Goal: Information Seeking & Learning: Learn about a topic

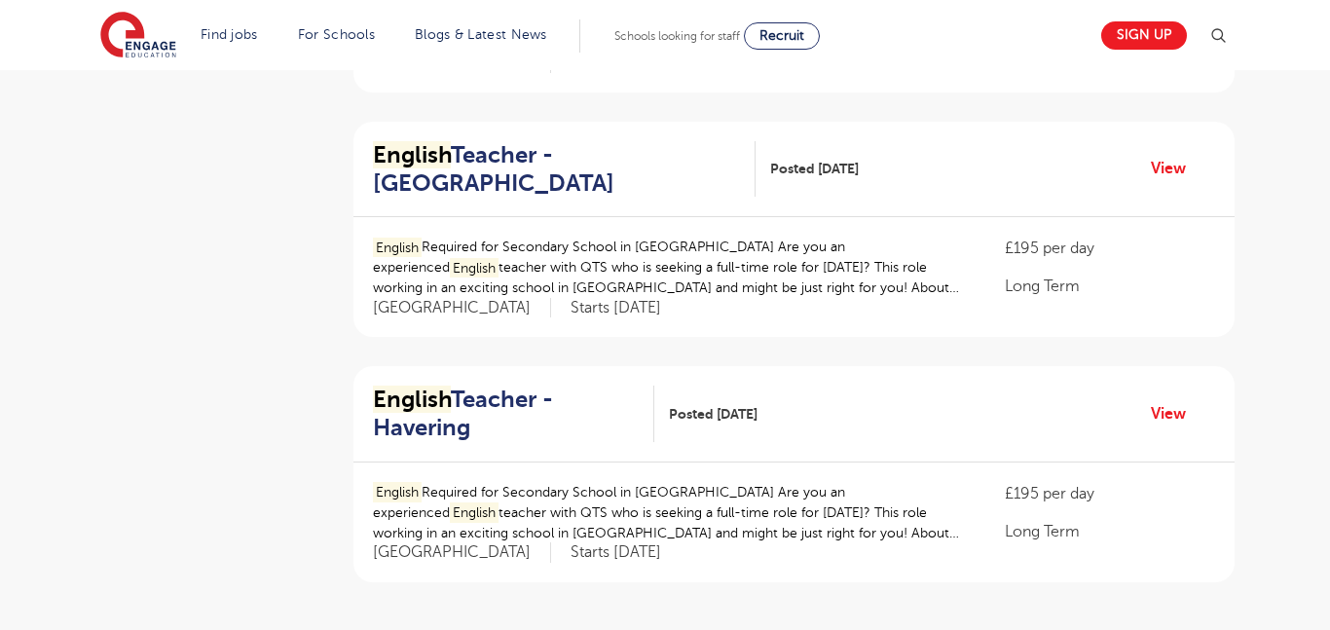
scroll to position [2106, 0]
drag, startPoint x: 360, startPoint y: 301, endPoint x: 534, endPoint y: 369, distance: 187.1
click at [534, 369] on div "English Teacher - Havering Posted [DATE] View" at bounding box center [793, 413] width 881 height 96
copy h2 "English Teacher - Havering"
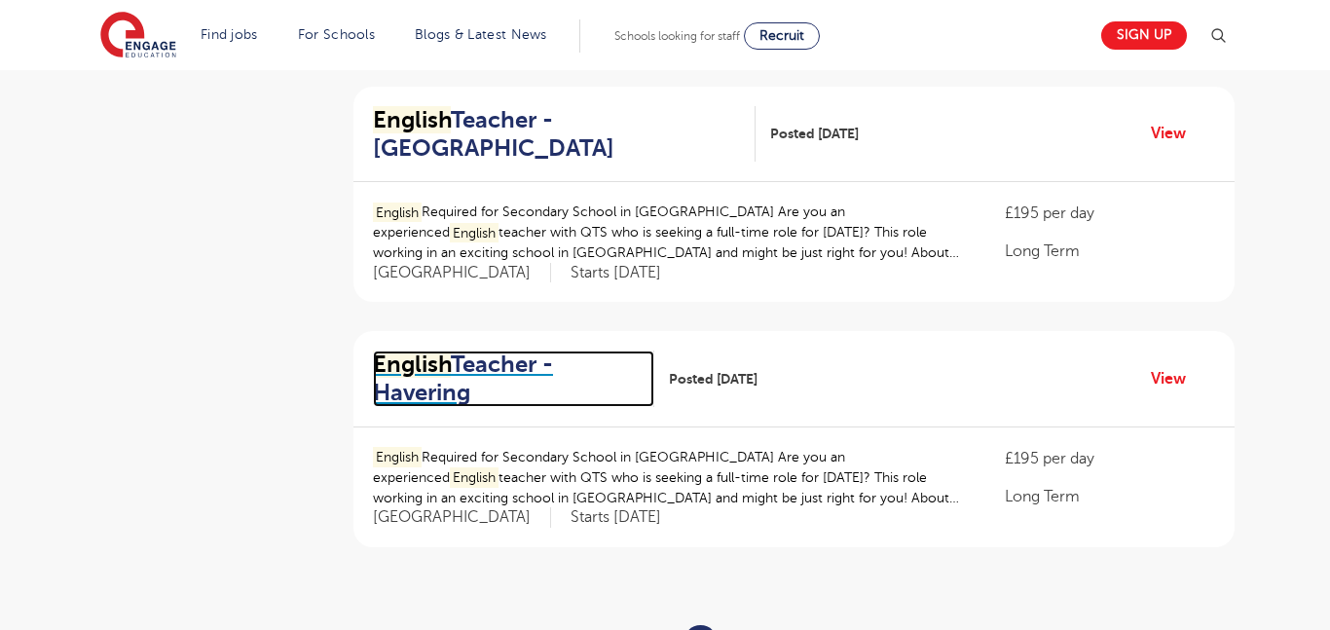
scroll to position [2142, 0]
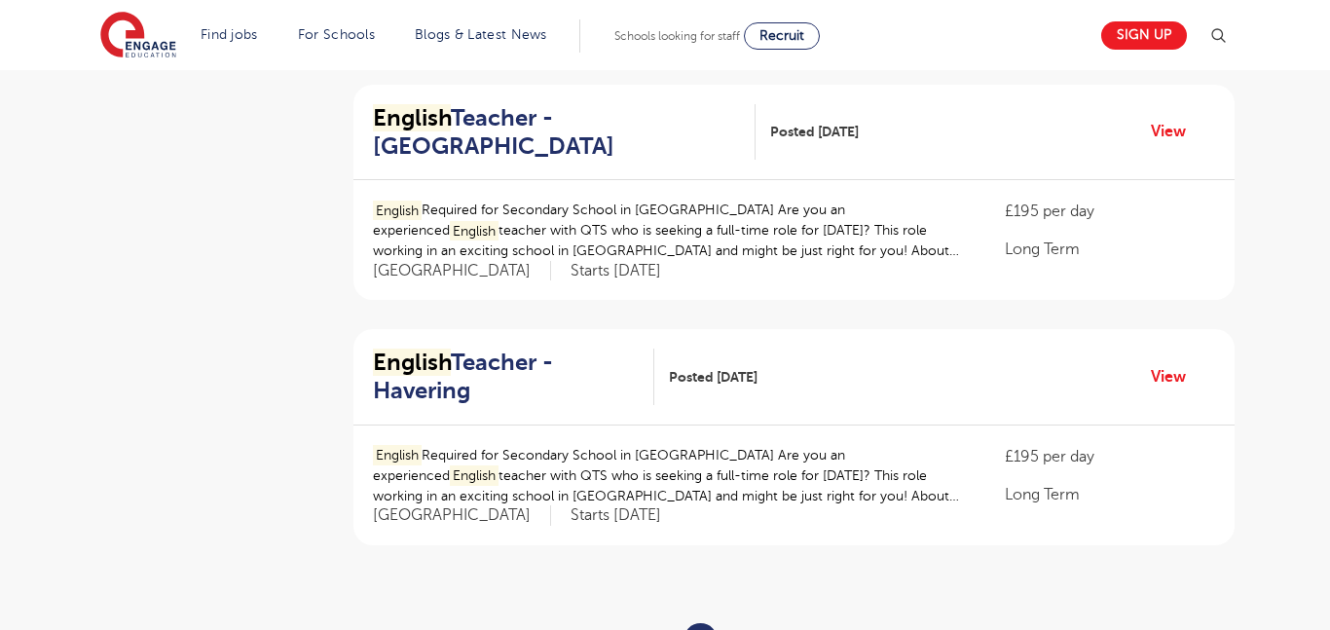
click at [746, 629] on link "2" at bounding box center [745, 640] width 9 height 18
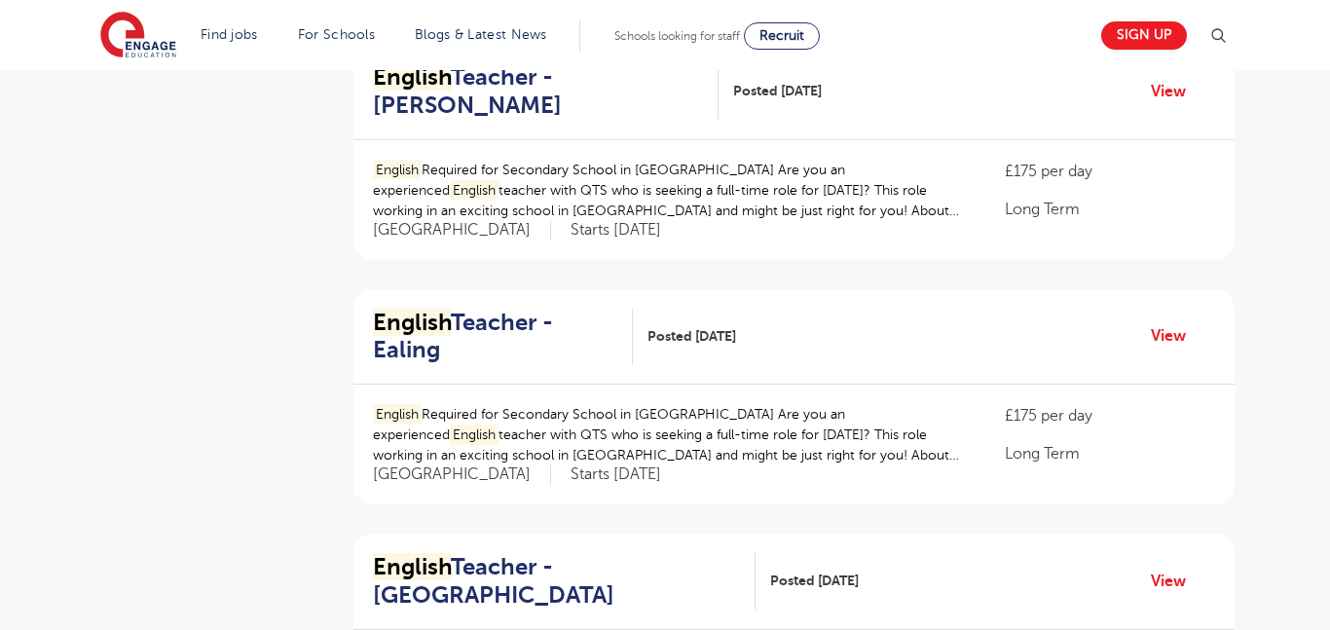
scroll to position [1748, 0]
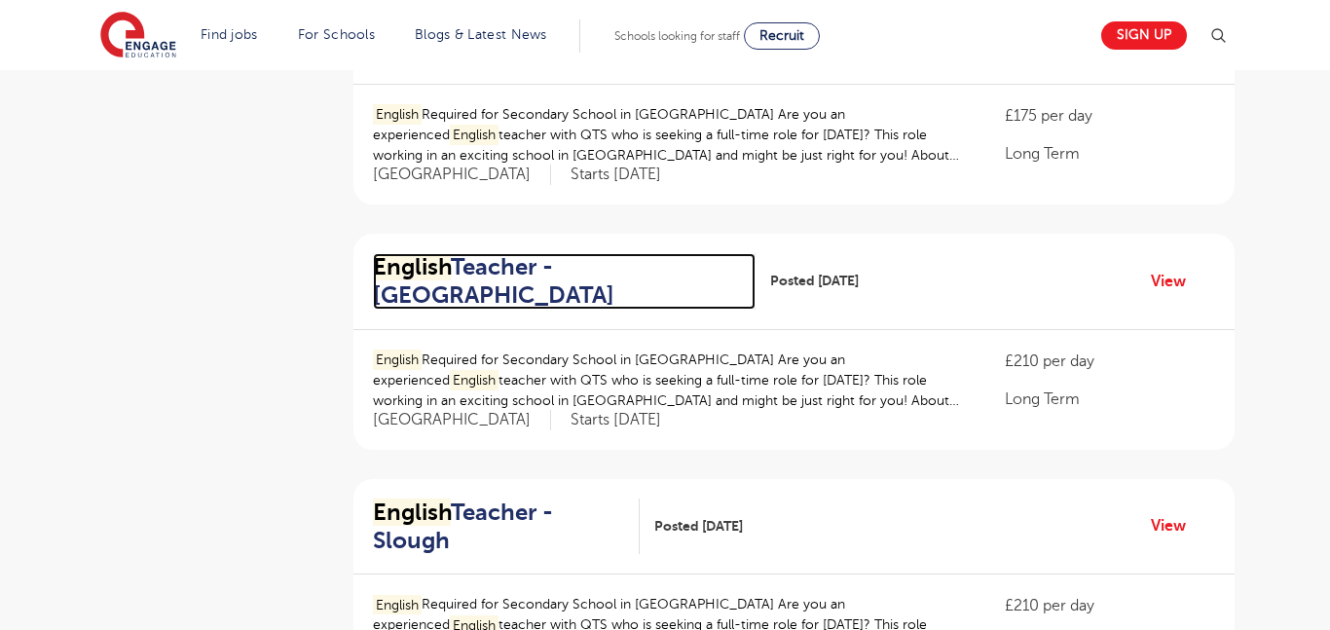
click at [441, 253] on h2 "English Teacher - [GEOGRAPHIC_DATA]" at bounding box center [556, 281] width 367 height 56
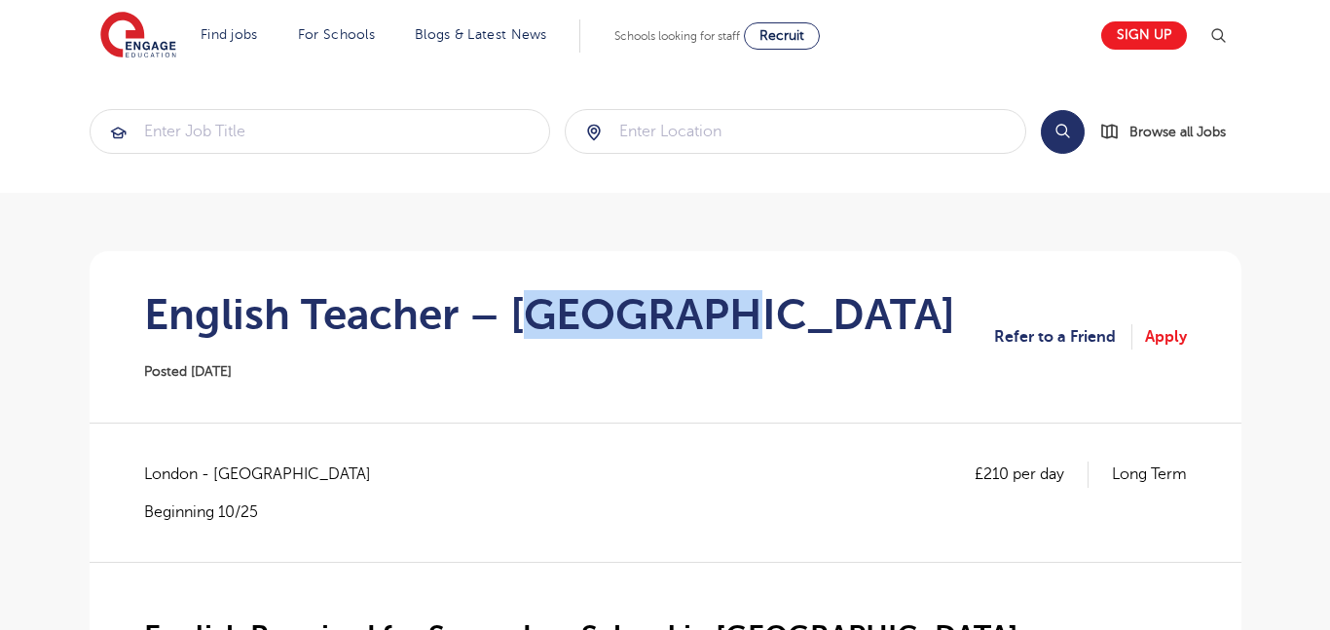
drag, startPoint x: 532, startPoint y: 315, endPoint x: 751, endPoint y: 305, distance: 219.3
click at [751, 305] on h1 "English Teacher – Wandsworth" at bounding box center [549, 314] width 811 height 49
drag, startPoint x: 777, startPoint y: 313, endPoint x: 523, endPoint y: 329, distance: 254.6
click at [523, 329] on section "English Teacher – Wandsworth Posted 26/09/25 Refer to a Friend Apply" at bounding box center [665, 336] width 1121 height 171
